Goal: Manage account settings

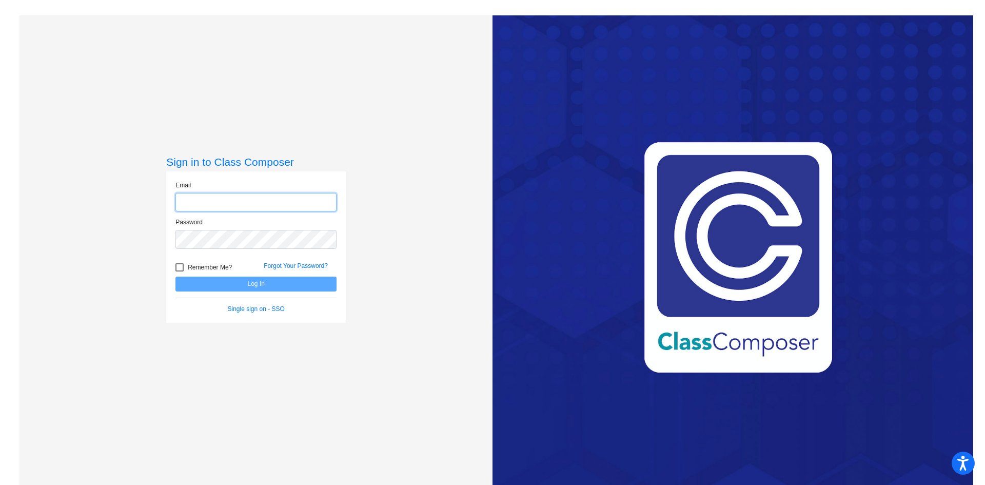
type input "[EMAIL_ADDRESS][DOMAIN_NAME]"
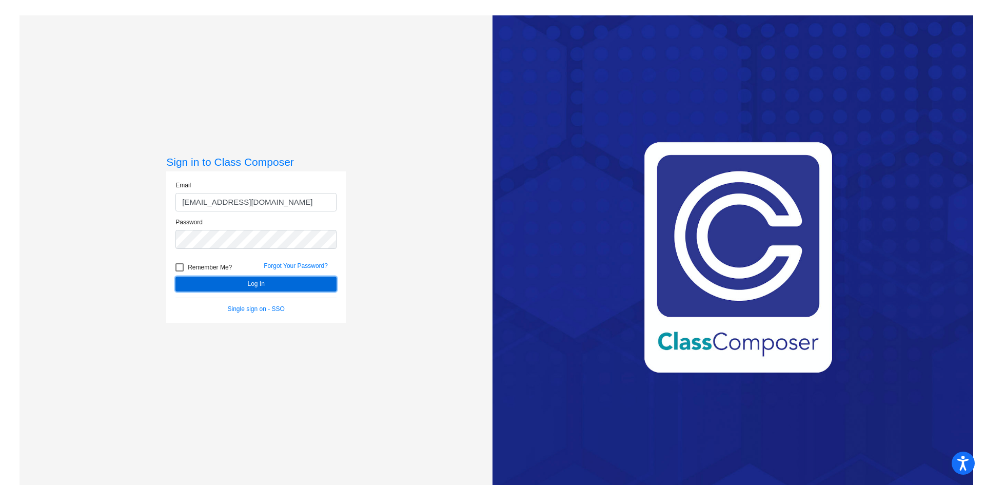
click at [237, 285] on button "Log In" at bounding box center [255, 283] width 161 height 15
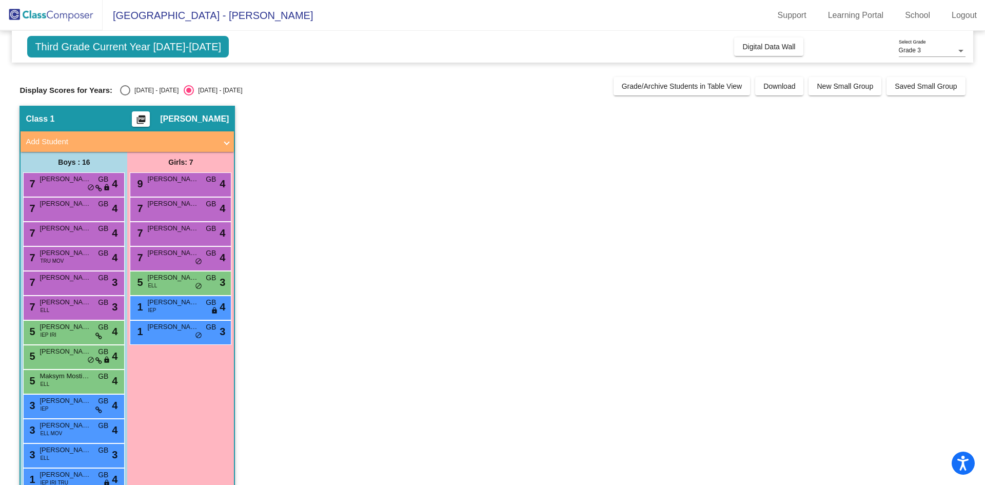
click at [98, 53] on span "Third Grade Current Year 2024-2025" at bounding box center [128, 47] width 202 height 22
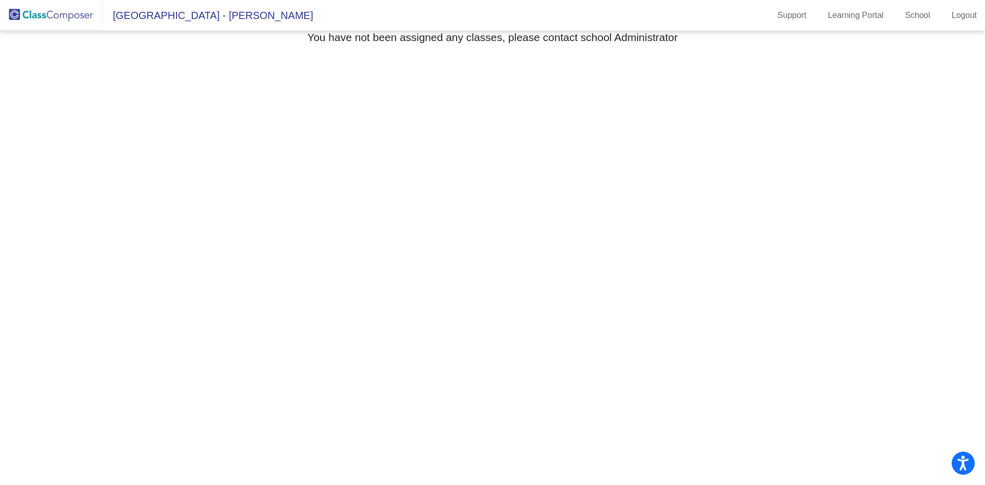
click at [53, 15] on img at bounding box center [51, 15] width 103 height 30
click at [84, 17] on img at bounding box center [51, 15] width 103 height 30
click at [914, 12] on link "School" at bounding box center [918, 15] width 42 height 16
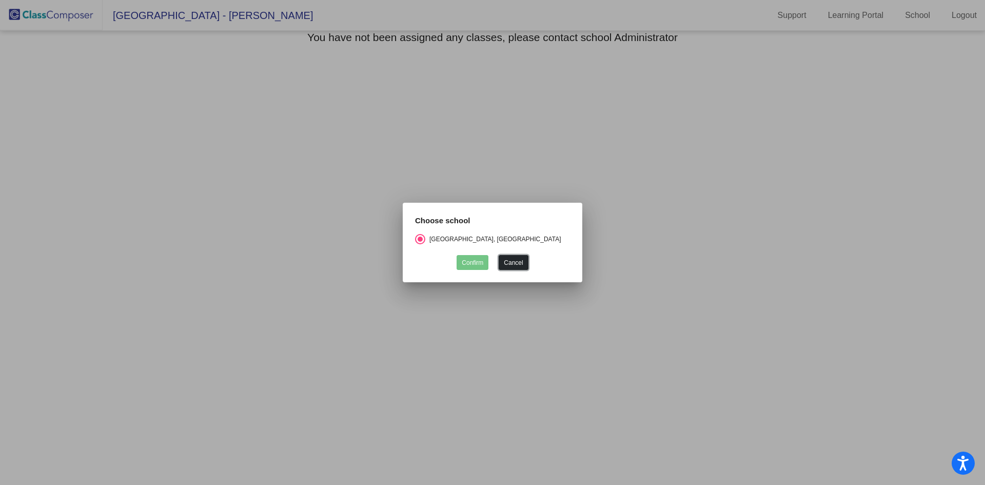
click at [518, 261] on button "Cancel" at bounding box center [513, 262] width 29 height 15
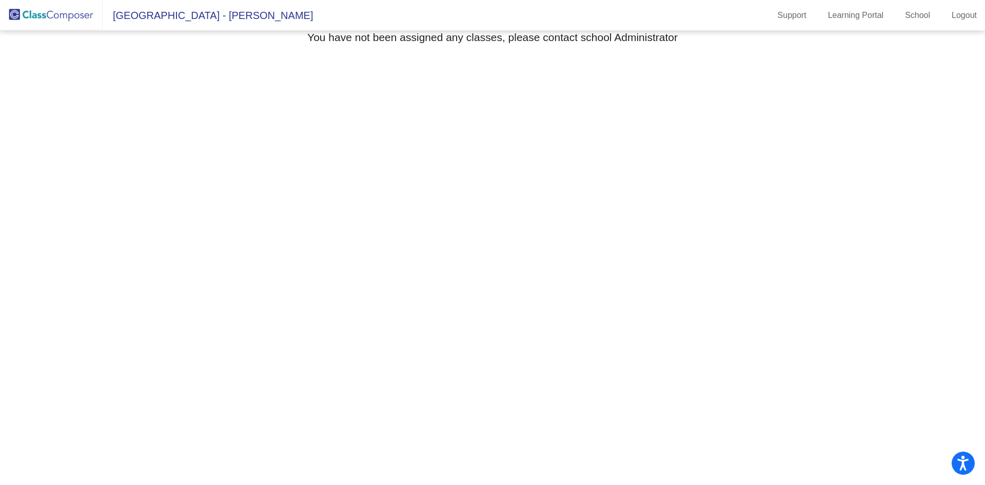
click at [62, 15] on img at bounding box center [51, 15] width 103 height 30
click at [155, 8] on span "[GEOGRAPHIC_DATA] - [PERSON_NAME]" at bounding box center [208, 15] width 210 height 16
click at [167, 15] on span "[GEOGRAPHIC_DATA] - [PERSON_NAME]" at bounding box center [208, 15] width 210 height 16
click at [55, 22] on img at bounding box center [51, 15] width 103 height 30
click at [56, 22] on img at bounding box center [51, 15] width 103 height 30
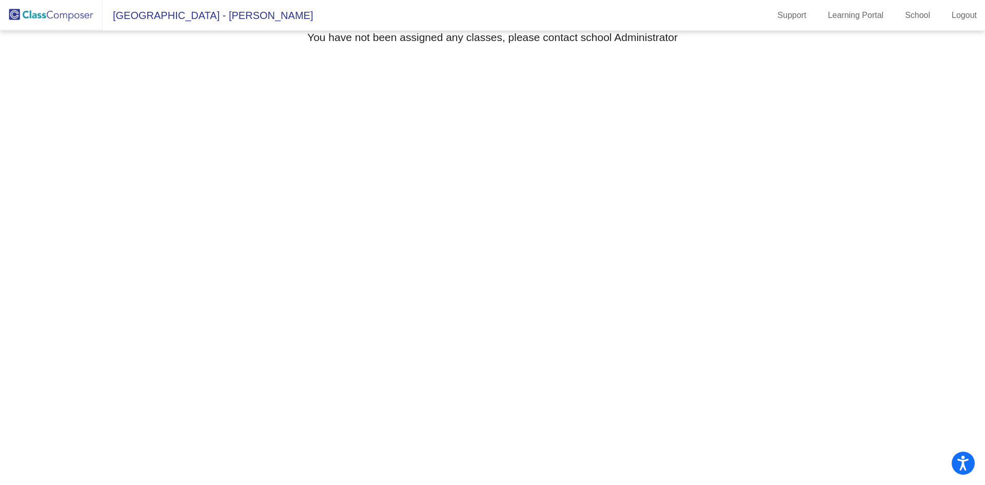
click at [57, 22] on img at bounding box center [51, 15] width 103 height 30
click at [953, 22] on link "Logout" at bounding box center [964, 15] width 42 height 16
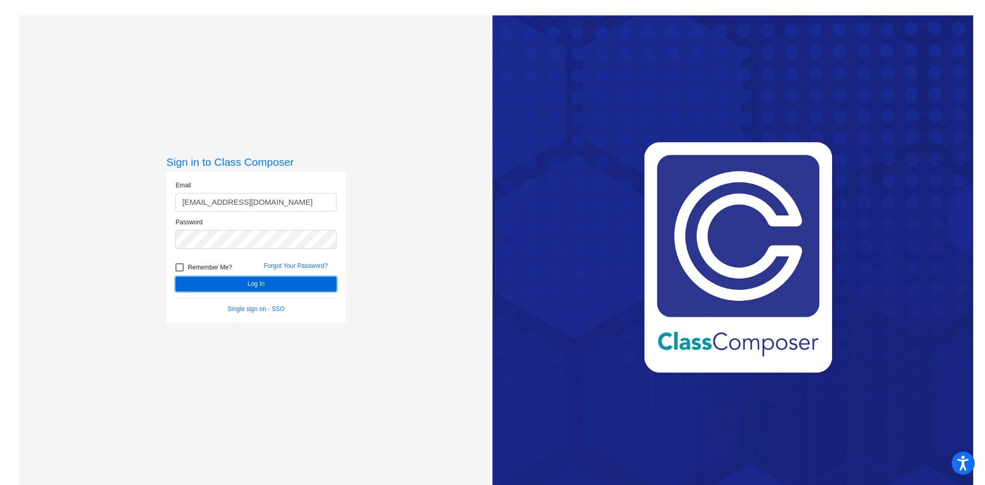
click at [312, 278] on button "Log In" at bounding box center [255, 283] width 161 height 15
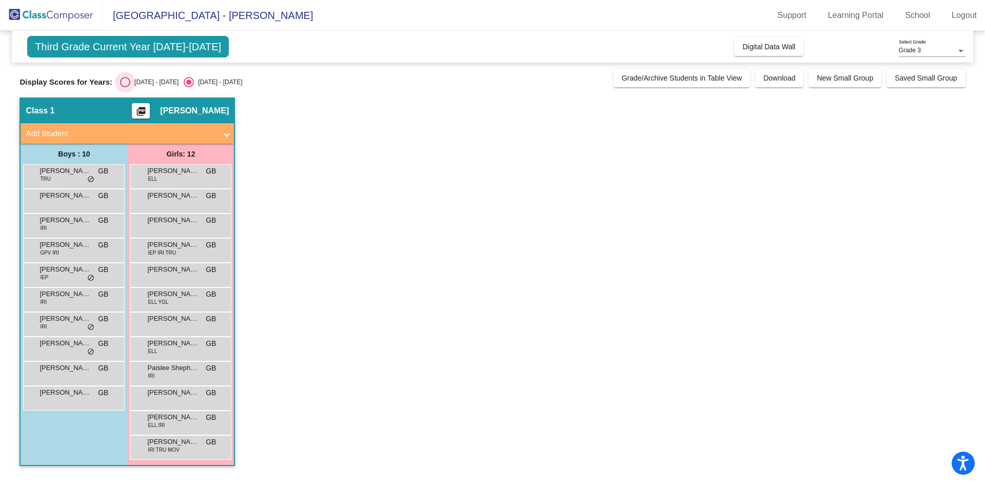
click at [127, 82] on div "Select an option" at bounding box center [125, 82] width 10 height 10
click at [125, 87] on input "[DATE] - [DATE]" at bounding box center [125, 87] width 1 height 1
radio input "true"
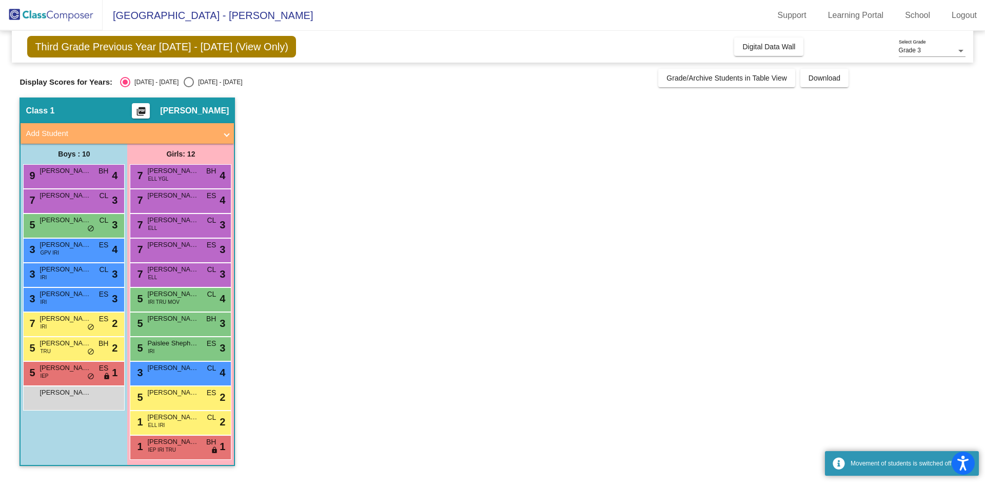
click at [184, 86] on div "Select an option" at bounding box center [189, 82] width 10 height 10
click at [188, 87] on input "[DATE] - [DATE]" at bounding box center [188, 87] width 1 height 1
radio input "true"
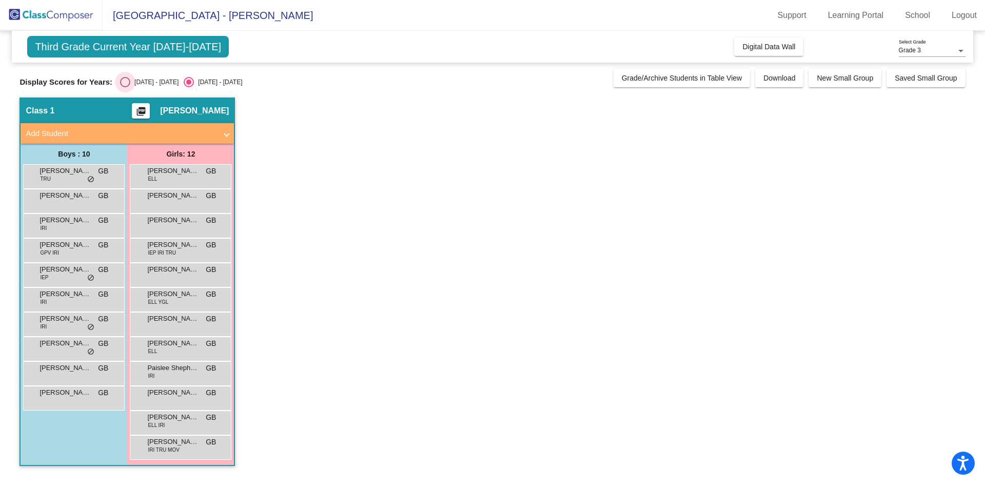
click at [133, 86] on div "[DATE] - [DATE]" at bounding box center [154, 81] width 48 height 9
click at [125, 87] on input "[DATE] - [DATE]" at bounding box center [125, 87] width 1 height 1
radio input "true"
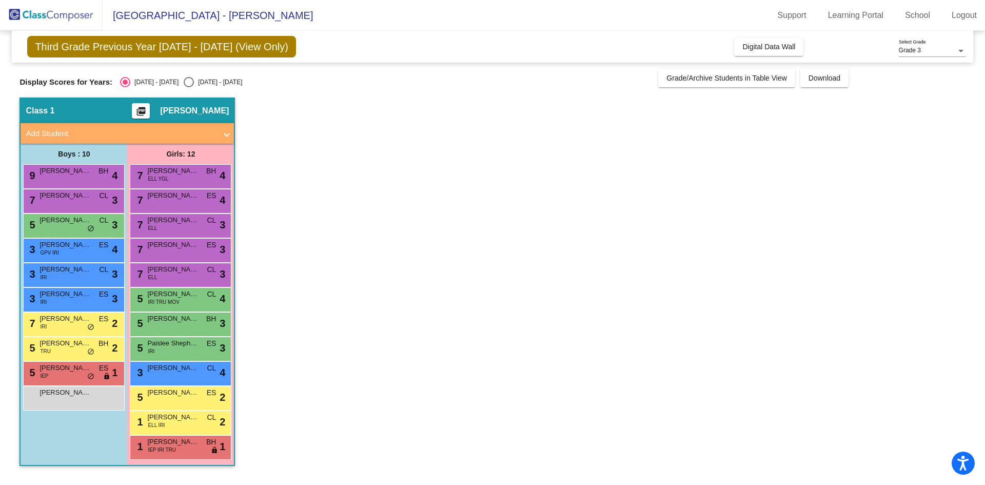
click at [189, 82] on div "Select an option" at bounding box center [189, 82] width 0 height 0
click at [188, 87] on input "[DATE] - [DATE]" at bounding box center [188, 87] width 1 height 1
radio input "true"
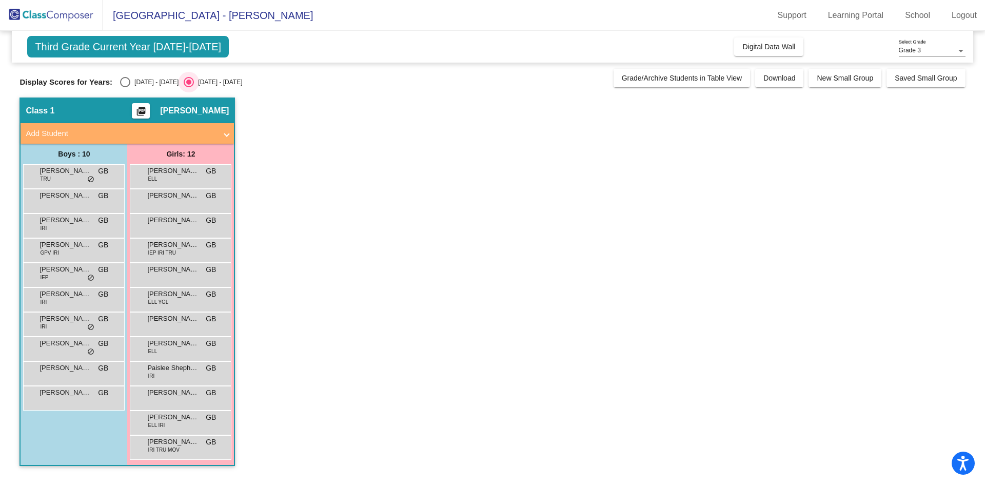
click at [125, 82] on div "Select an option" at bounding box center [125, 82] width 0 height 0
click at [125, 87] on input "[DATE] - [DATE]" at bounding box center [125, 87] width 1 height 1
radio input "true"
